Goal: Information Seeking & Learning: Learn about a topic

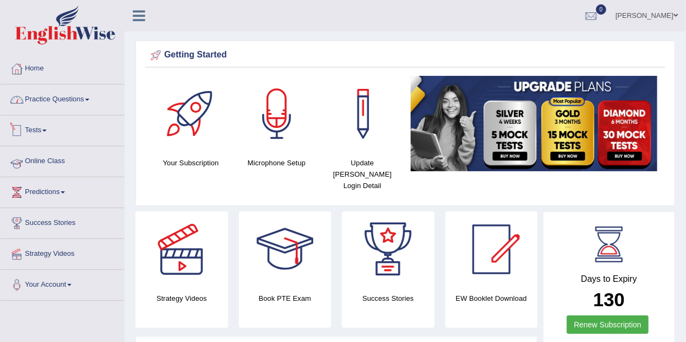
click at [44, 162] on link "Online Class" at bounding box center [63, 159] width 124 height 27
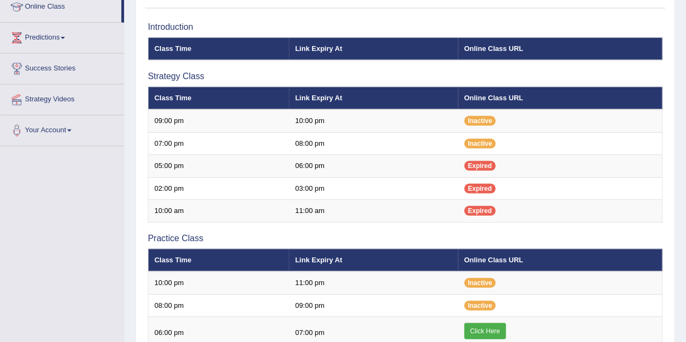
scroll to position [130, 0]
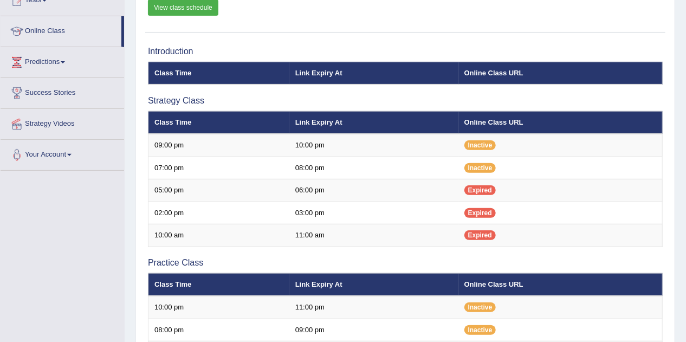
click at [175, 10] on link "View class schedule" at bounding box center [183, 7] width 70 height 16
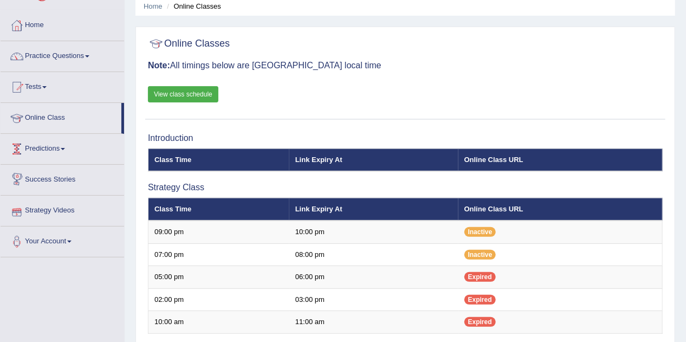
scroll to position [0, 0]
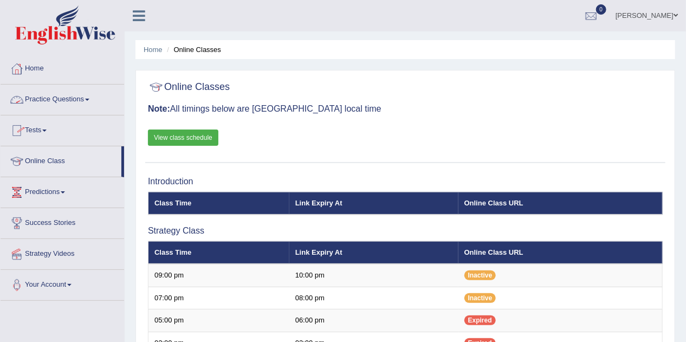
click at [72, 96] on link "Practice Questions" at bounding box center [63, 98] width 124 height 27
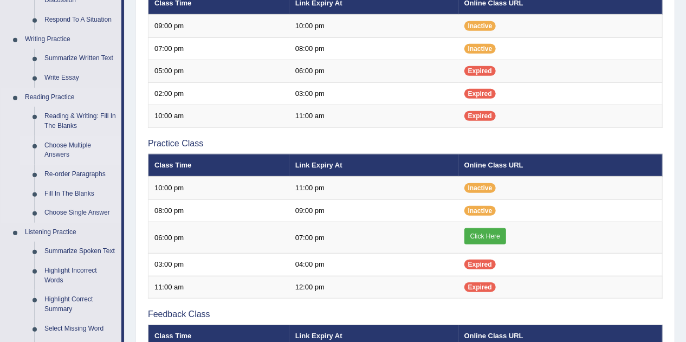
scroll to position [260, 0]
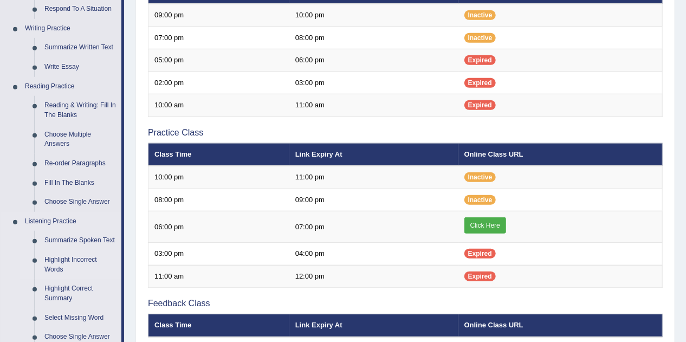
click at [40, 262] on link "Highlight Incorrect Words" at bounding box center [81, 264] width 82 height 29
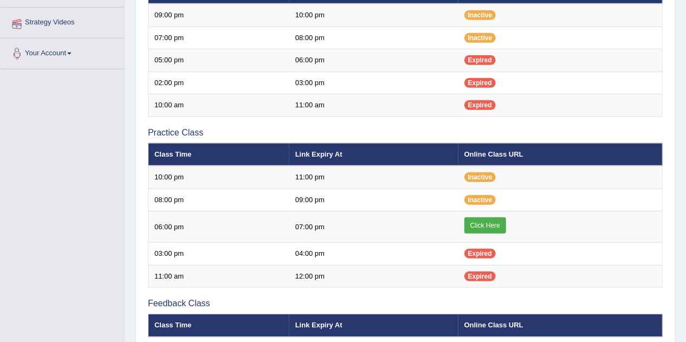
scroll to position [257, 0]
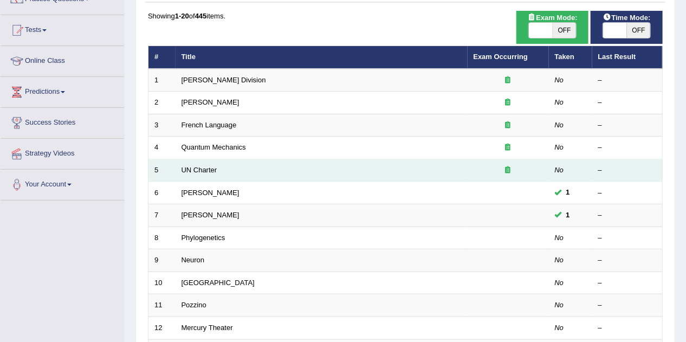
scroll to position [43, 0]
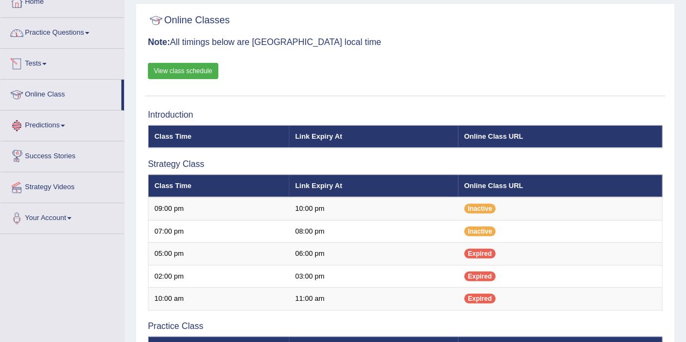
scroll to position [52, 0]
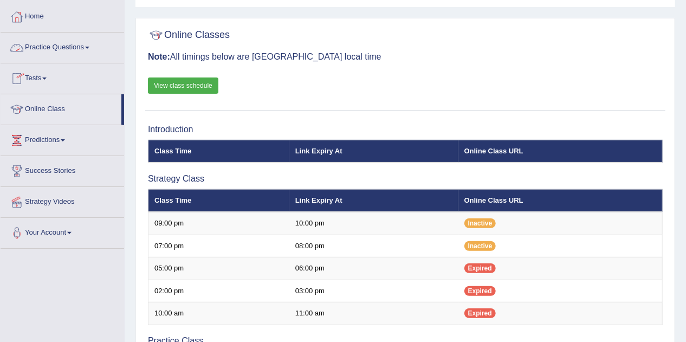
click at [65, 43] on link "Practice Questions" at bounding box center [63, 46] width 124 height 27
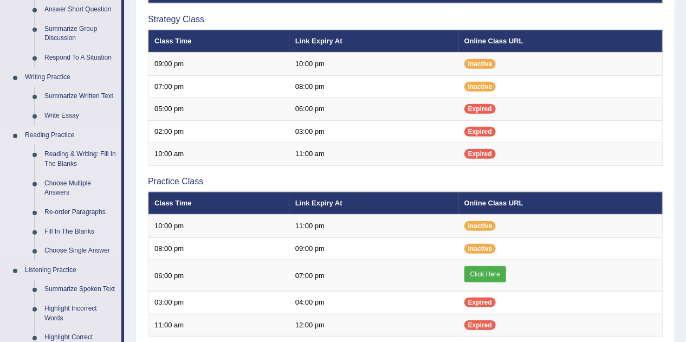
scroll to position [226, 0]
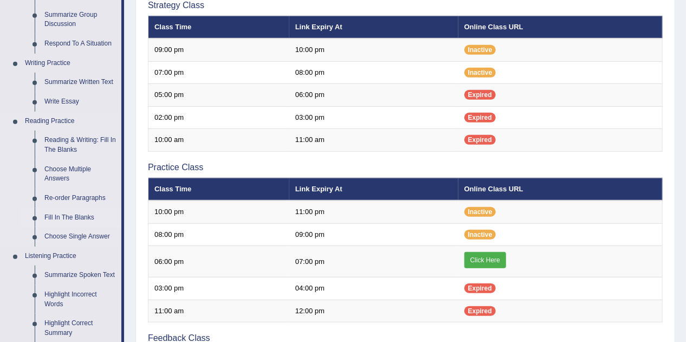
click at [76, 200] on link "Re-order Paragraphs" at bounding box center [81, 199] width 82 height 20
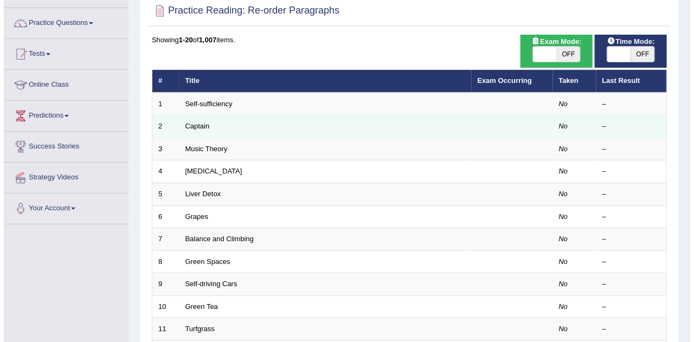
scroll to position [87, 0]
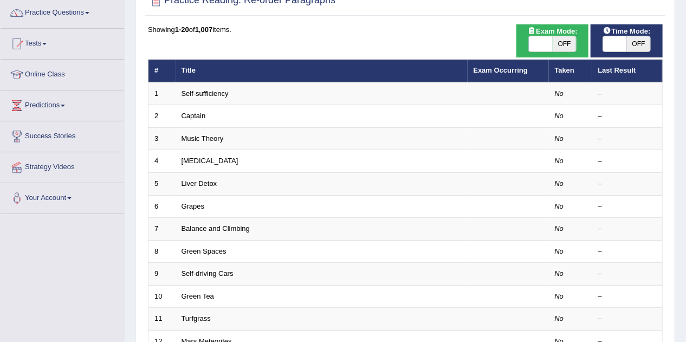
click at [558, 43] on span "OFF" at bounding box center [565, 43] width 24 height 15
checkbox input "true"
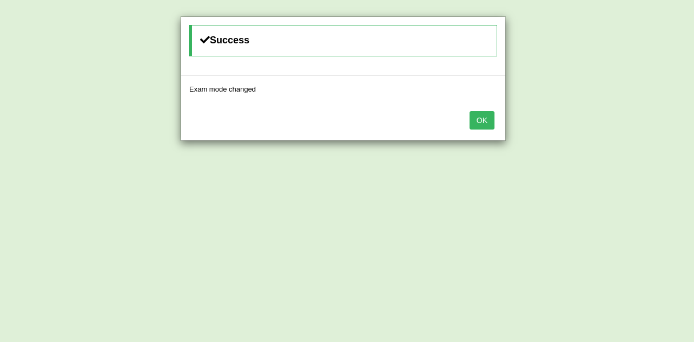
click at [473, 114] on button "OK" at bounding box center [481, 120] width 25 height 18
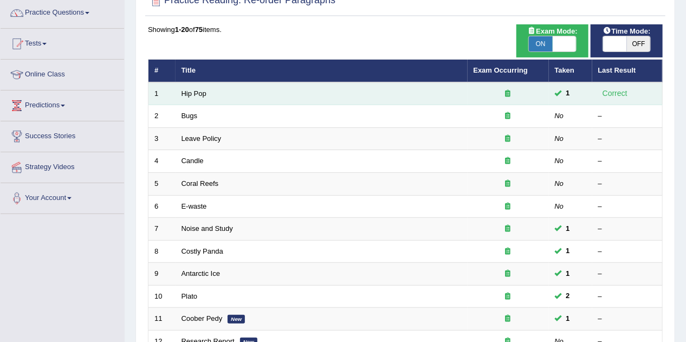
click at [182, 82] on td "Hip Pop" at bounding box center [322, 93] width 292 height 23
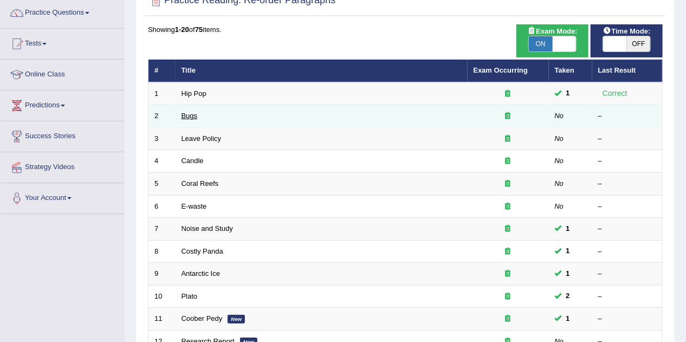
click at [186, 116] on link "Bugs" at bounding box center [190, 116] width 16 height 8
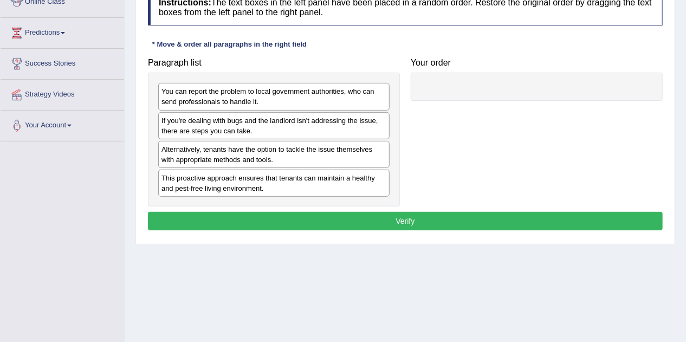
scroll to position [173, 0]
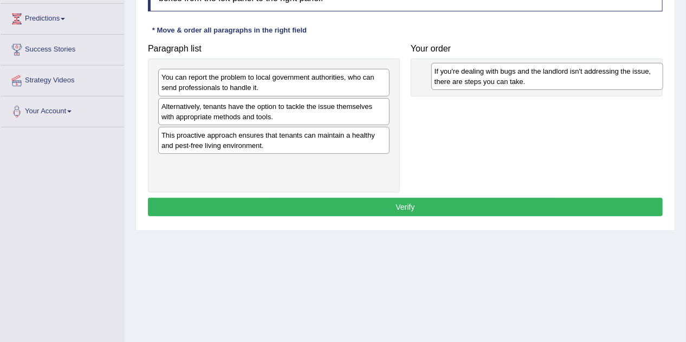
drag, startPoint x: 217, startPoint y: 113, endPoint x: 490, endPoint y: 78, distance: 275.4
click at [490, 78] on div "If you're dealing with bugs and the landlord isn't addressing the issue, there …" at bounding box center [548, 76] width 232 height 27
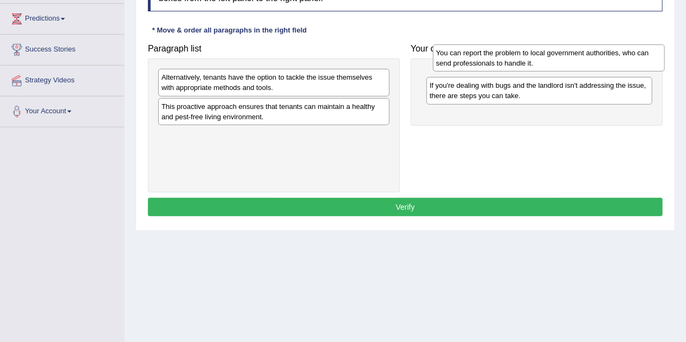
drag, startPoint x: 246, startPoint y: 87, endPoint x: 521, endPoint y: 62, distance: 275.9
click at [521, 62] on div "You can report the problem to local government authorities, who can send profes…" at bounding box center [549, 57] width 232 height 27
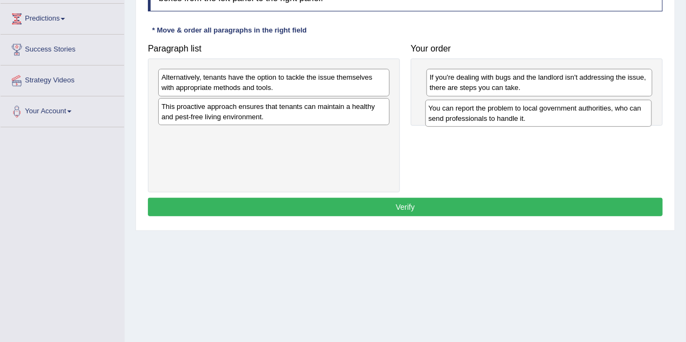
drag, startPoint x: 554, startPoint y: 81, endPoint x: 553, endPoint y: 112, distance: 30.9
click at [553, 112] on div "You can report the problem to local government authorities, who can send profes…" at bounding box center [539, 113] width 227 height 27
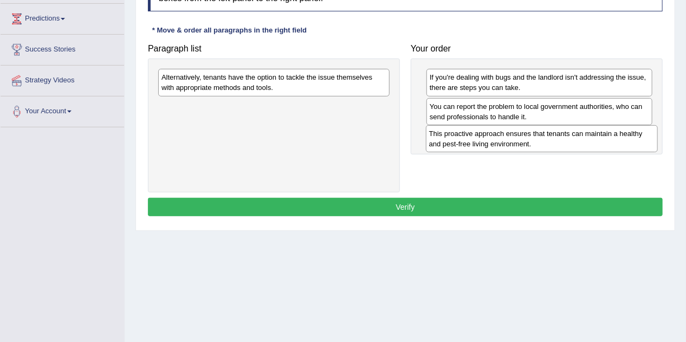
drag, startPoint x: 282, startPoint y: 111, endPoint x: 550, endPoint y: 138, distance: 269.2
click at [550, 138] on div "This proactive approach ensures that tenants can maintain a healthy and pest-fr…" at bounding box center [542, 138] width 232 height 27
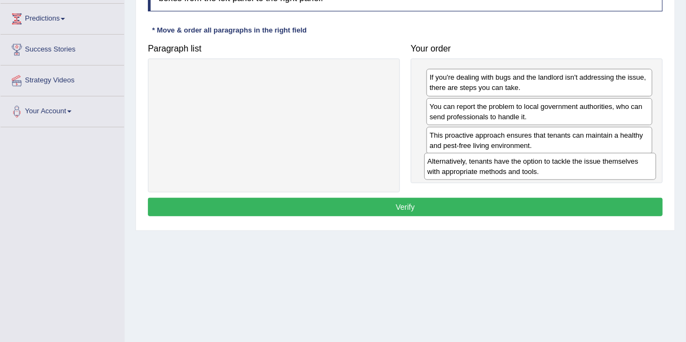
drag, startPoint x: 268, startPoint y: 78, endPoint x: 535, endPoint y: 162, distance: 279.1
click at [535, 162] on div "Alternatively, tenants have the option to tackle the issue themselves with appr…" at bounding box center [540, 166] width 232 height 27
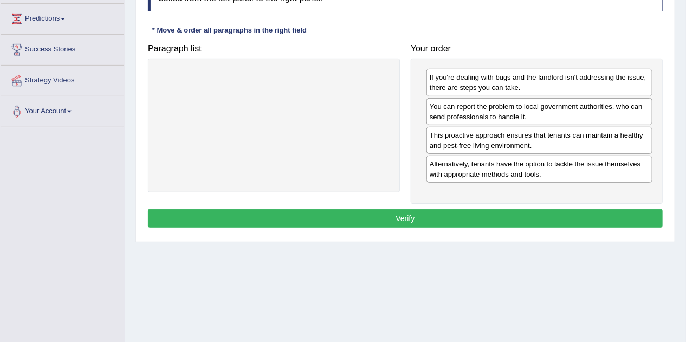
click at [488, 215] on button "Verify" at bounding box center [405, 218] width 515 height 18
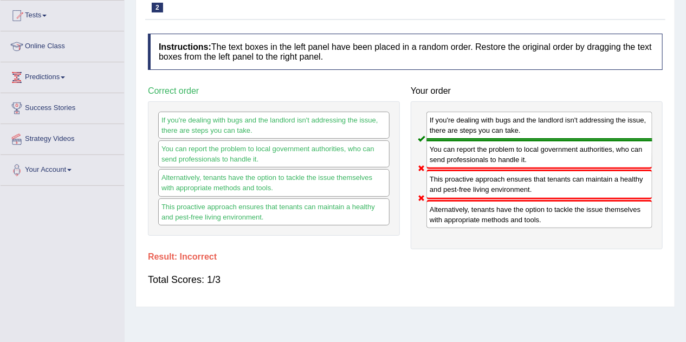
scroll to position [54, 0]
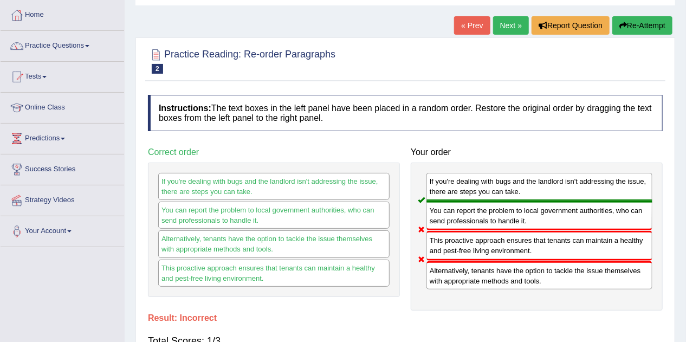
click at [513, 28] on link "Next »" at bounding box center [511, 25] width 36 height 18
